Goal: Task Accomplishment & Management: Manage account settings

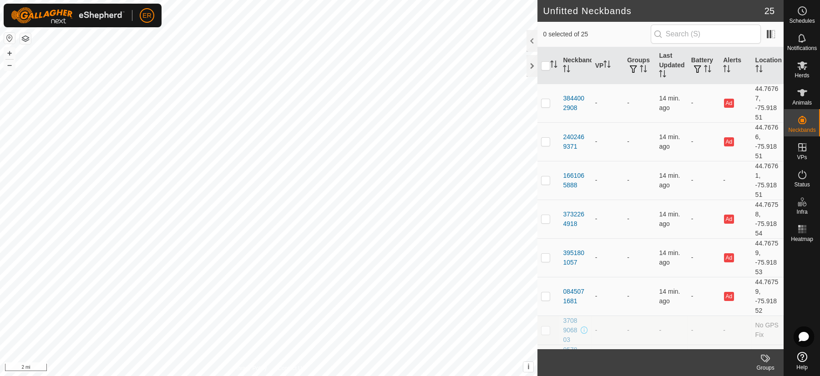
click at [7, 39] on button "button" at bounding box center [9, 38] width 11 height 11
click at [800, 176] on icon at bounding box center [802, 174] width 11 height 11
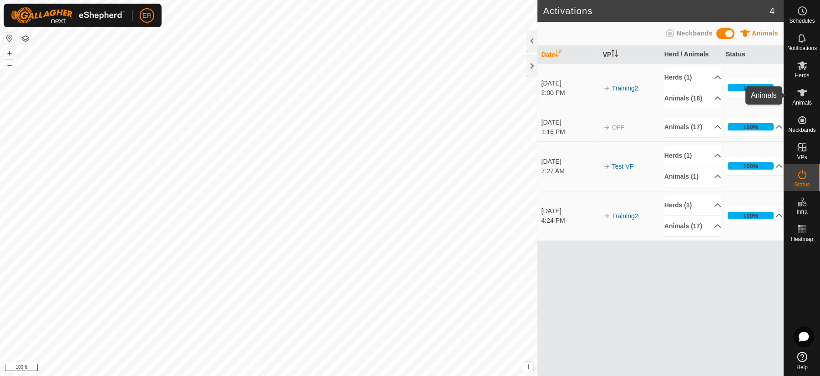
click at [798, 90] on icon at bounding box center [802, 92] width 10 height 7
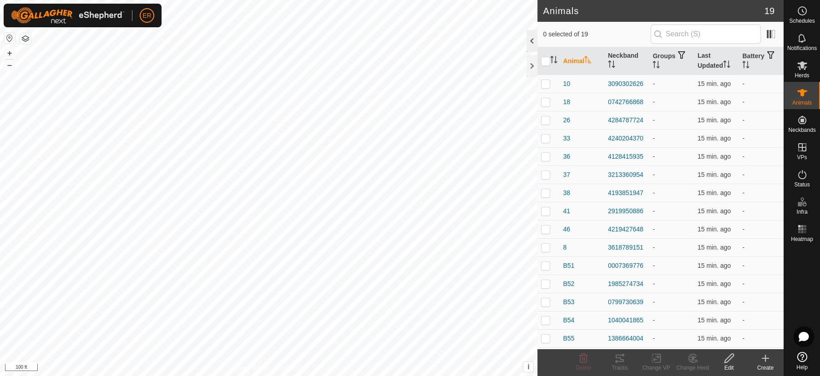
click at [530, 41] on div at bounding box center [531, 41] width 11 height 22
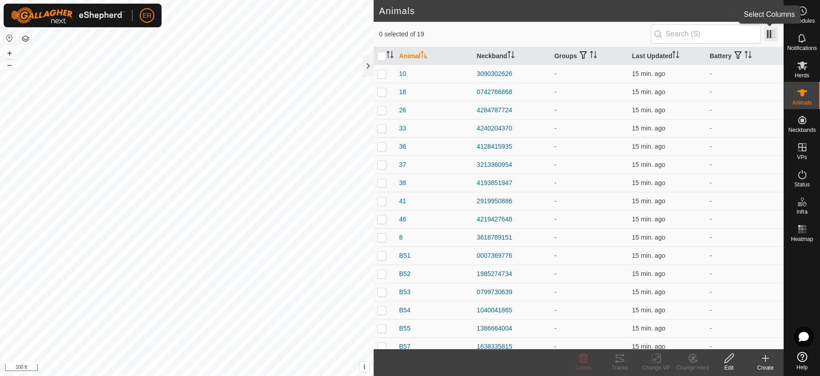
click at [771, 37] on span at bounding box center [770, 34] width 15 height 15
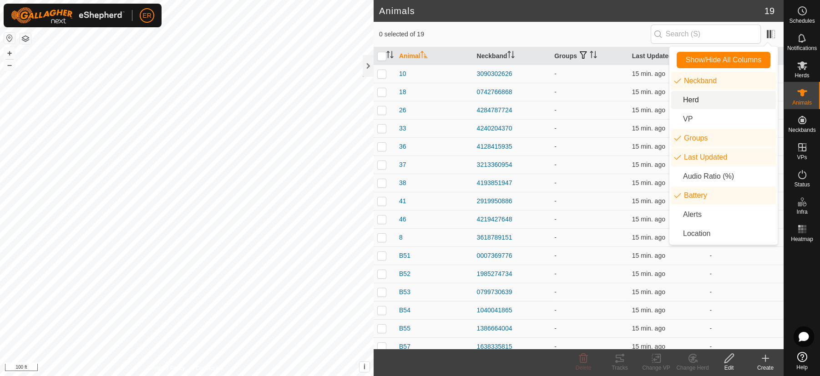
click at [687, 96] on li "Herd" at bounding box center [723, 100] width 105 height 18
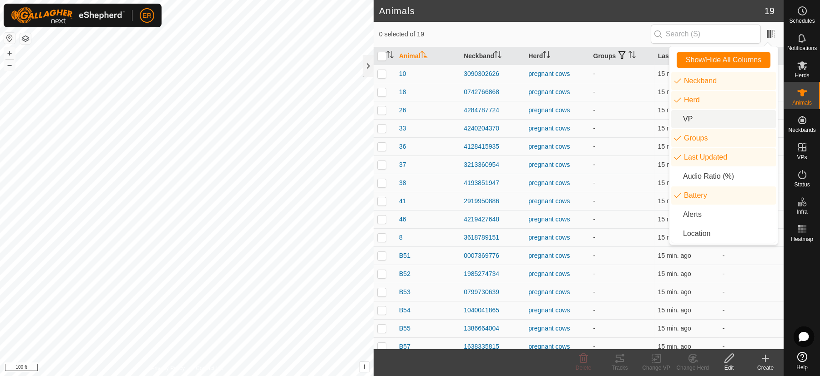
click at [689, 117] on li "VP" at bounding box center [723, 119] width 105 height 18
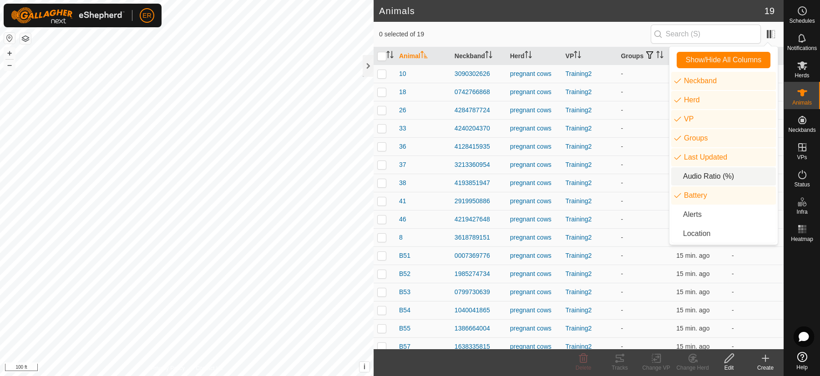
click at [694, 179] on li "Audio Ratio (%)" at bounding box center [723, 176] width 105 height 18
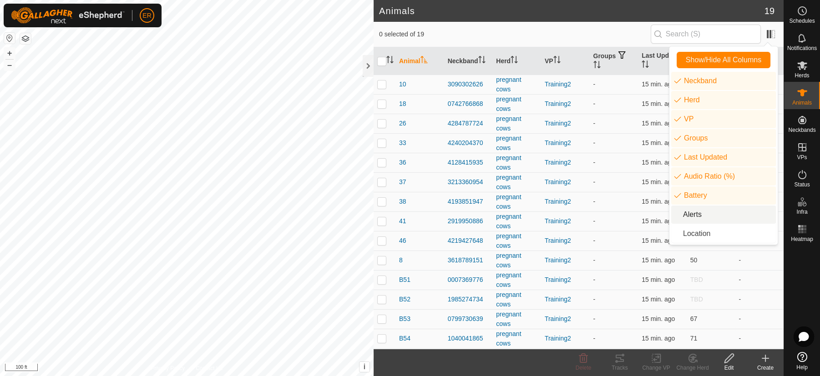
click at [697, 216] on li "Alerts" at bounding box center [723, 215] width 105 height 18
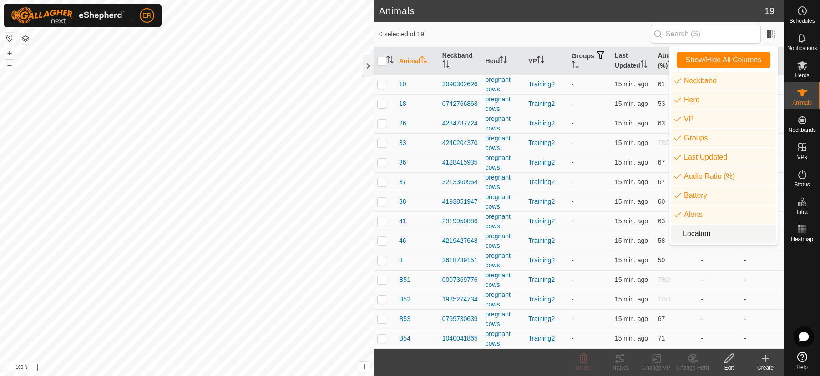
click at [702, 233] on li "Location" at bounding box center [723, 234] width 105 height 18
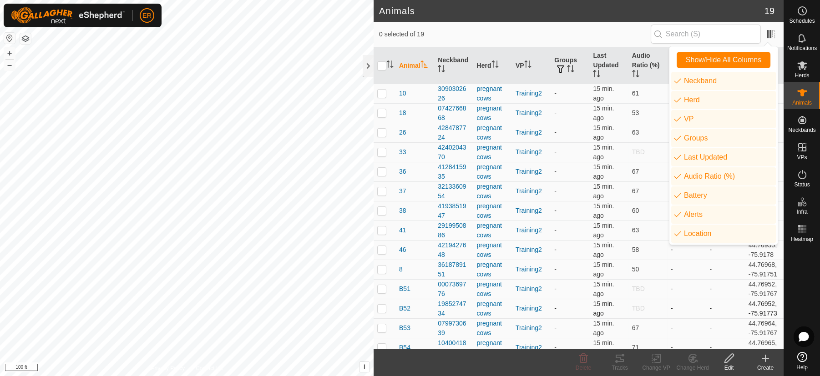
click at [679, 312] on td "-" at bounding box center [686, 309] width 39 height 20
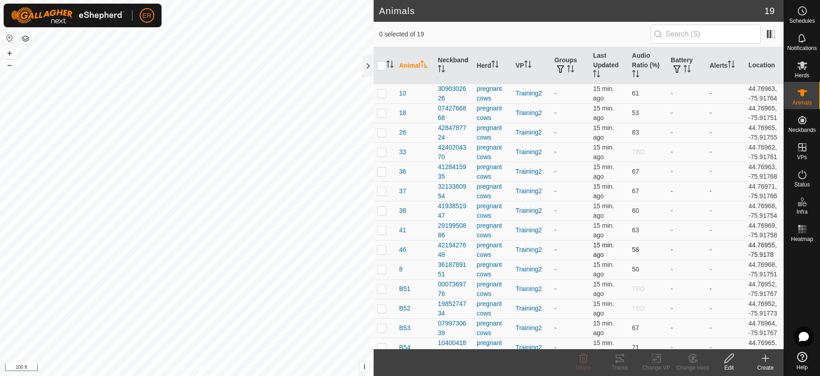
click at [667, 245] on td "-" at bounding box center [686, 250] width 39 height 20
click at [720, 70] on th "Alerts" at bounding box center [725, 65] width 39 height 37
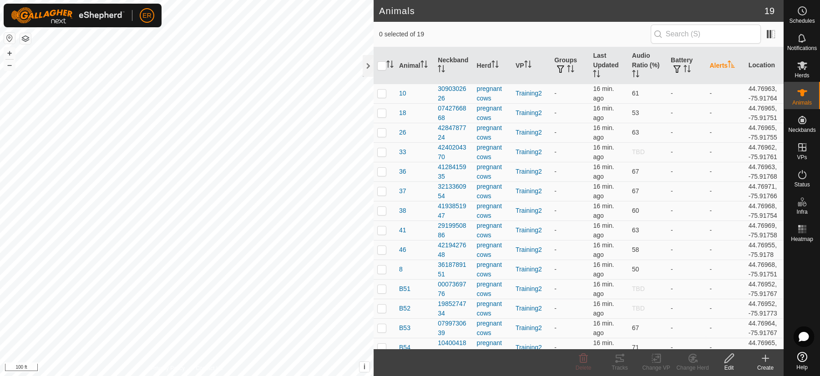
click at [716, 66] on th "Alerts" at bounding box center [725, 65] width 39 height 37
click at [368, 66] on div at bounding box center [368, 66] width 11 height 22
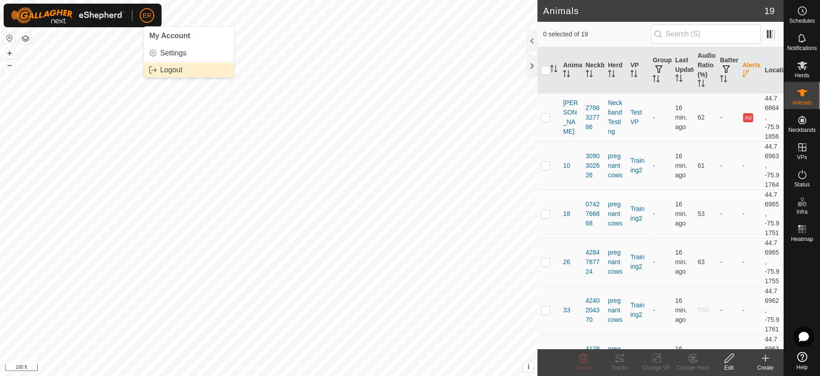
click at [176, 69] on link "Logout" at bounding box center [189, 70] width 90 height 15
